Goal: Navigation & Orientation: Find specific page/section

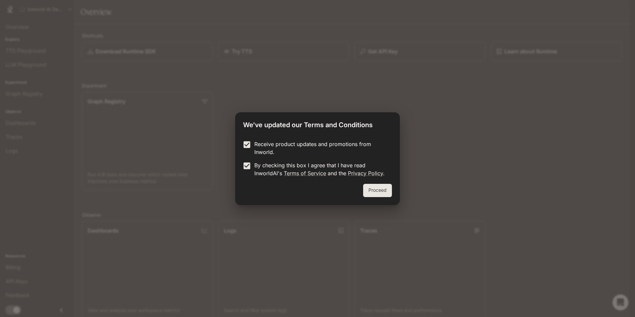
drag, startPoint x: 374, startPoint y: 196, endPoint x: 376, endPoint y: 193, distance: 3.9
click at [374, 195] on button "Proceed" at bounding box center [377, 190] width 29 height 13
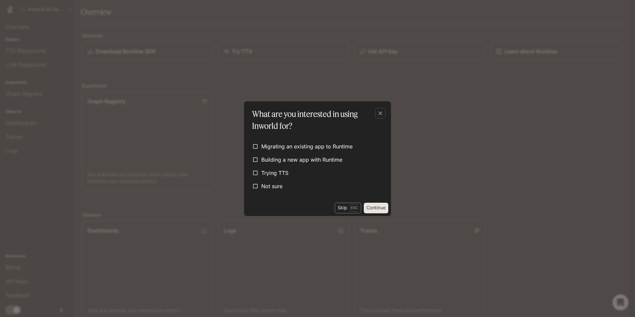
click at [352, 204] on p "Esc" at bounding box center [354, 207] width 8 height 7
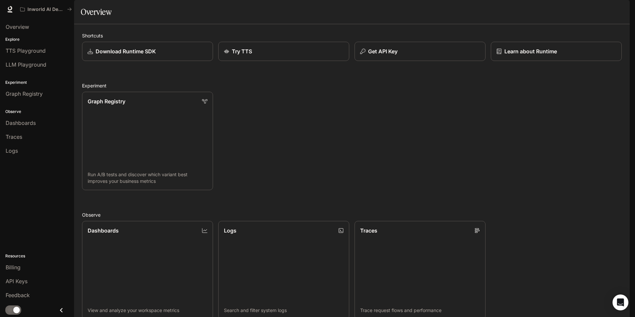
click at [294, 165] on div "Graph Registry Run A/B tests and discover which variant best improves your busi…" at bounding box center [349, 138] width 545 height 104
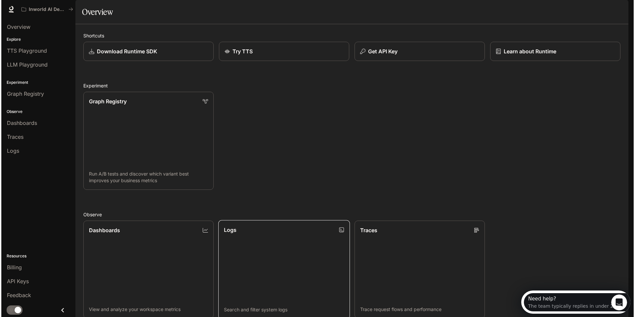
scroll to position [126, 0]
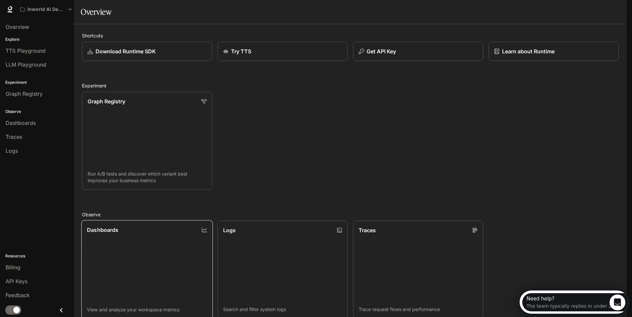
click at [179, 220] on link "Dashboards View and analyze your workspace metrics" at bounding box center [147, 269] width 132 height 99
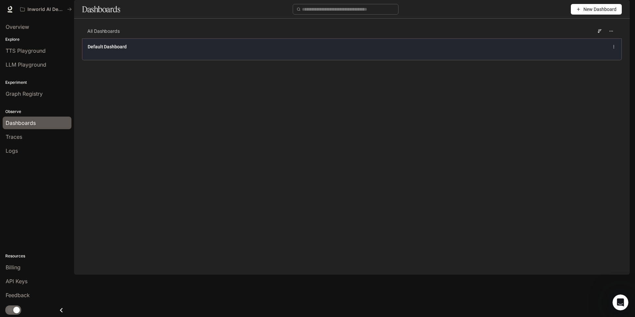
click at [308, 50] on div "Default Dashboard" at bounding box center [242, 46] width 308 height 7
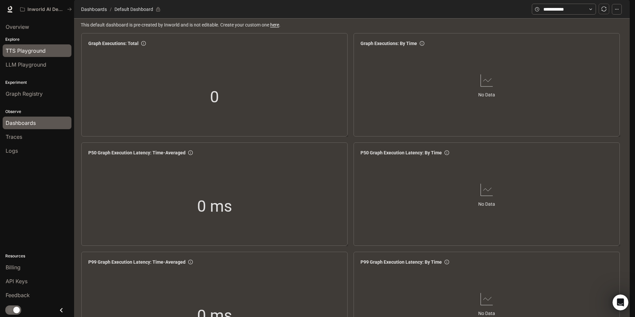
click at [29, 51] on span "TTS Playground" at bounding box center [26, 51] width 40 height 8
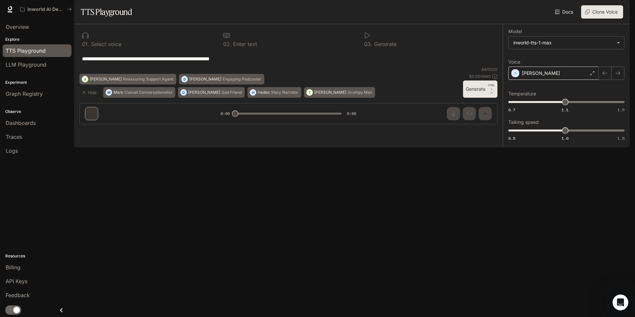
click at [538, 80] on div "[PERSON_NAME]" at bounding box center [553, 72] width 90 height 13
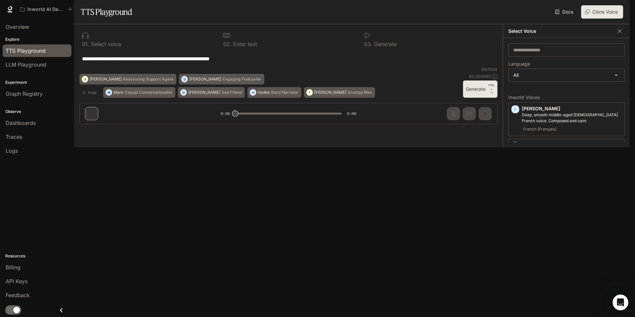
click at [438, 66] on div "**********" at bounding box center [288, 59] width 418 height 16
click at [616, 8] on div "button" at bounding box center [620, 9] width 9 height 9
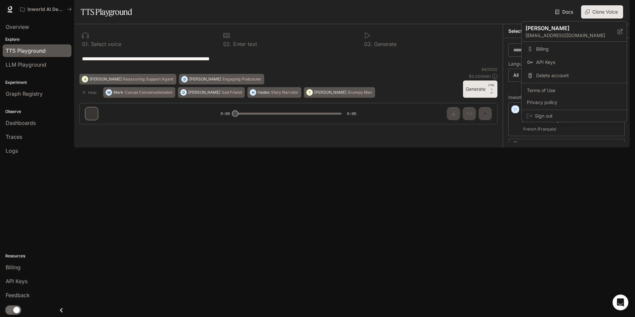
click at [446, 20] on div at bounding box center [317, 158] width 635 height 317
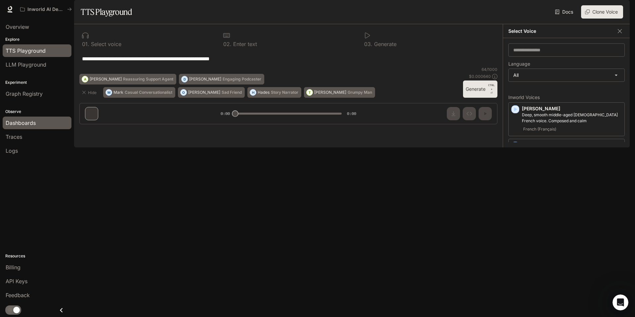
click at [27, 126] on span "Dashboards" at bounding box center [21, 123] width 30 height 8
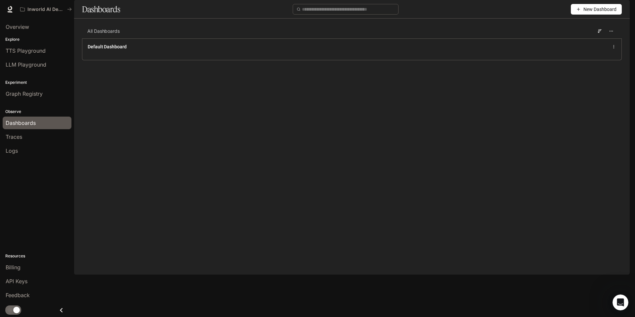
click at [427, 70] on main "Dashboards New Dashboard All Dashboards Default Dashboard" at bounding box center [352, 35] width 556 height 70
click at [593, 13] on span "New Dashboard" at bounding box center [599, 9] width 33 height 7
click at [575, 70] on main "Dashboards New Dashboard All Dashboards Default Dashboard" at bounding box center [352, 35] width 556 height 70
